Goal: Task Accomplishment & Management: Manage account settings

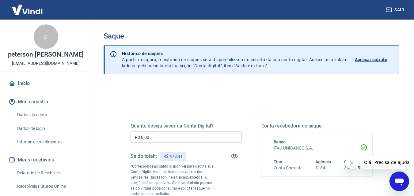
click at [163, 136] on input "R$ 0,00" at bounding box center [185, 137] width 111 height 11
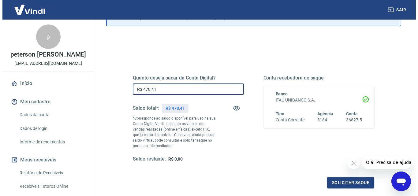
scroll to position [92, 0]
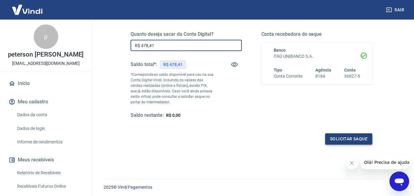
type input "R$ 478,41"
click at [337, 137] on button "Solicitar saque" at bounding box center [348, 139] width 47 height 11
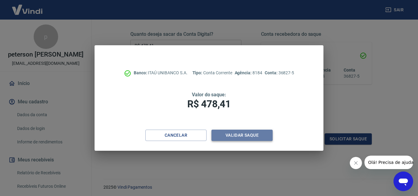
click at [242, 137] on button "Validar saque" at bounding box center [242, 135] width 61 height 11
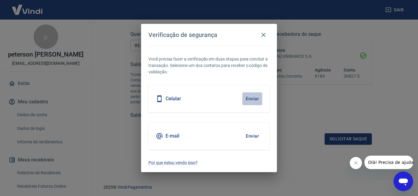
click at [247, 99] on button "Enviar" at bounding box center [253, 98] width 20 height 13
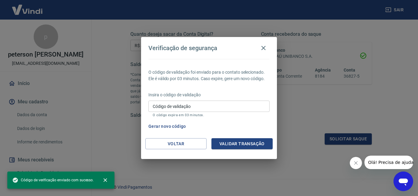
click at [191, 105] on input "Código de validação" at bounding box center [209, 106] width 121 height 11
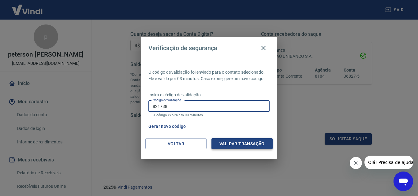
type input "821738"
click at [237, 140] on button "Validar transação" at bounding box center [242, 143] width 61 height 11
